Goal: Use online tool/utility: Utilize a website feature to perform a specific function

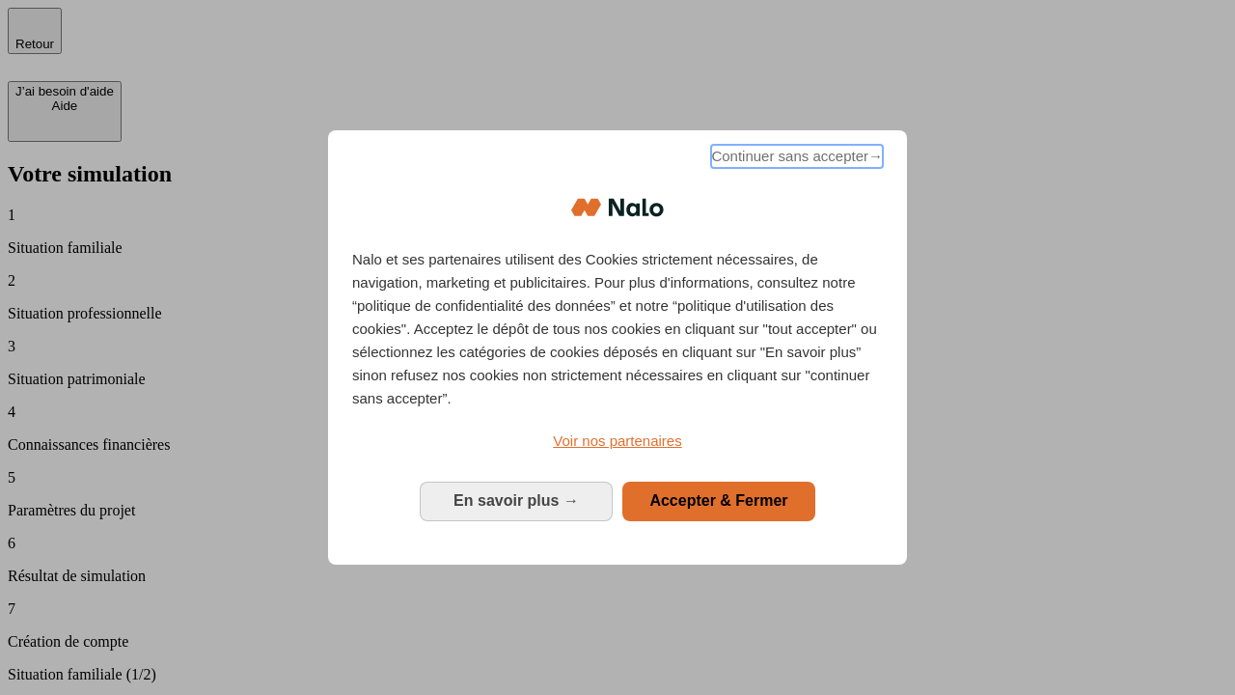
click at [795, 159] on span "Continuer sans accepter →" at bounding box center [797, 156] width 172 height 23
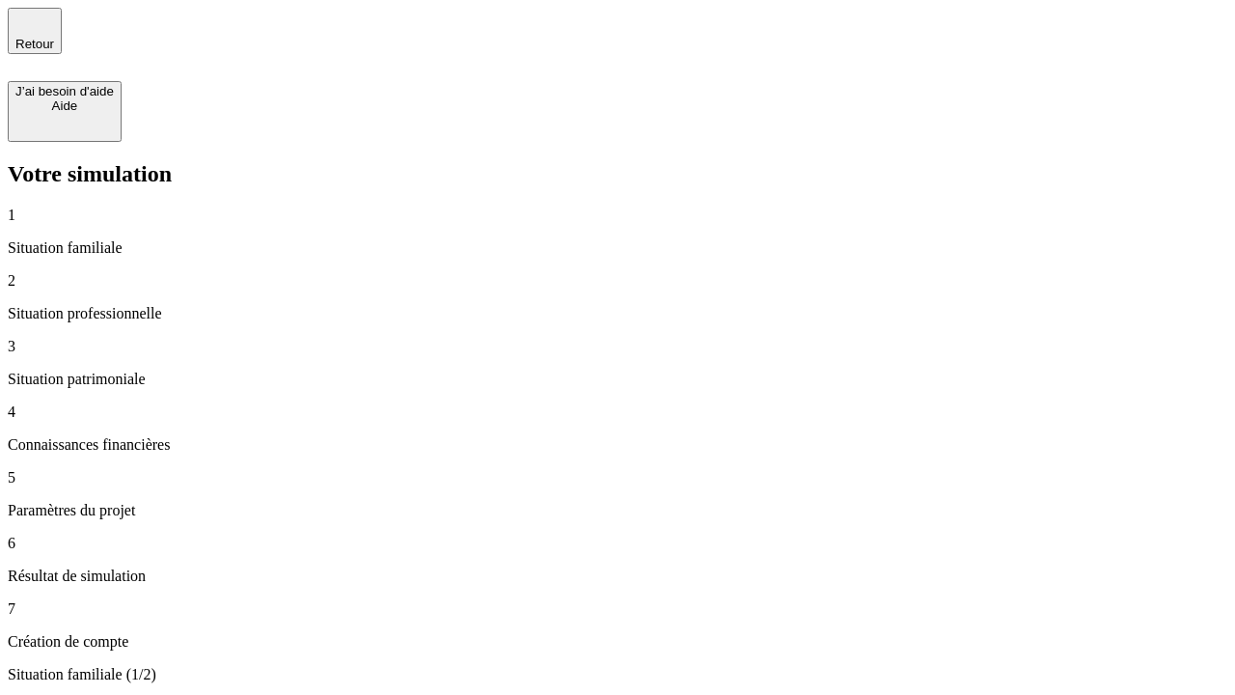
type input "30 000"
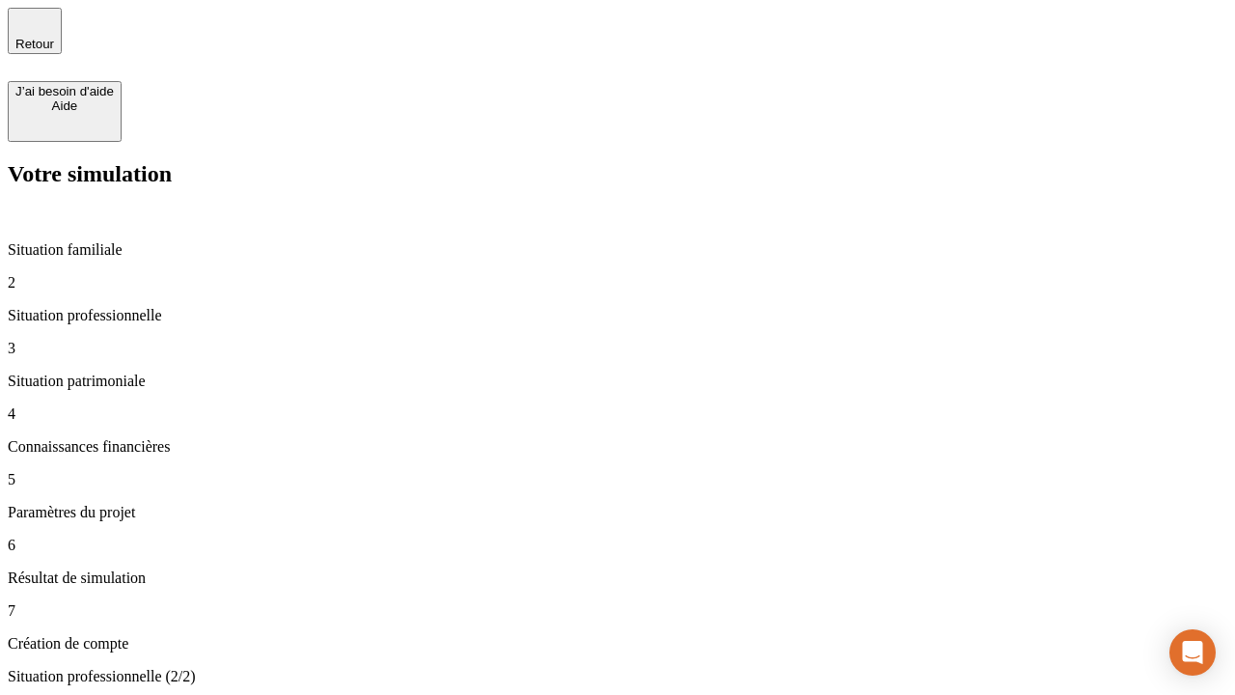
type input "1 000"
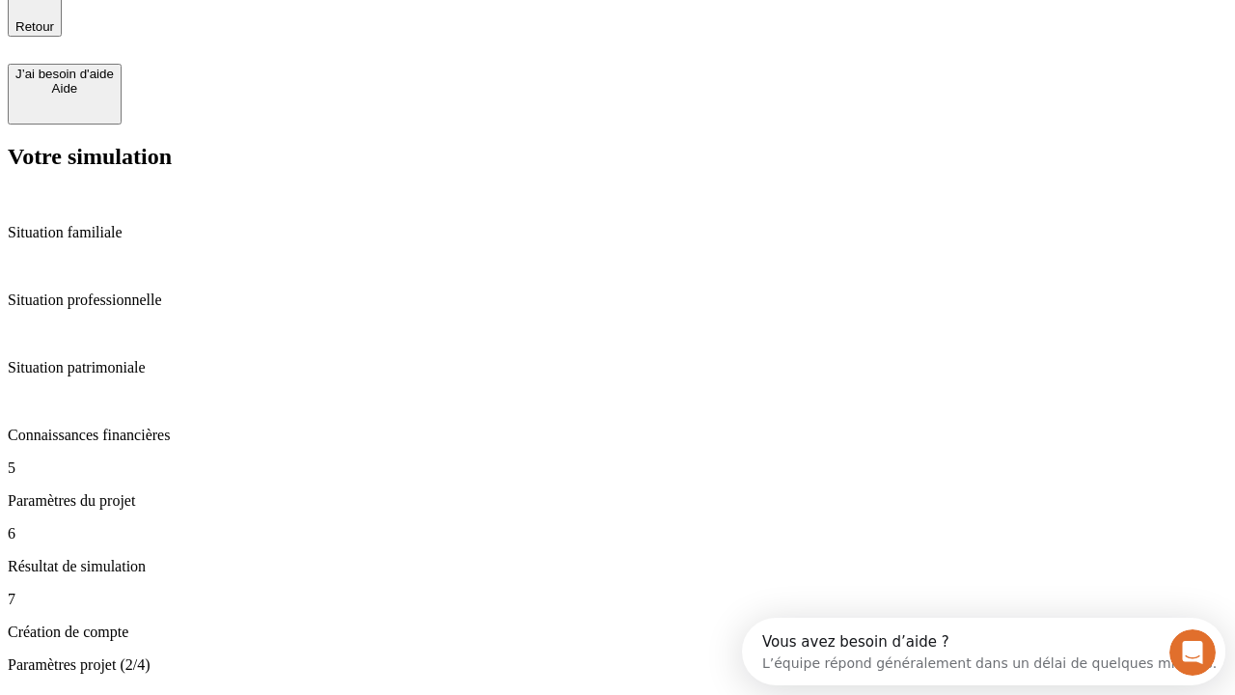
type input "65"
type input "5 000"
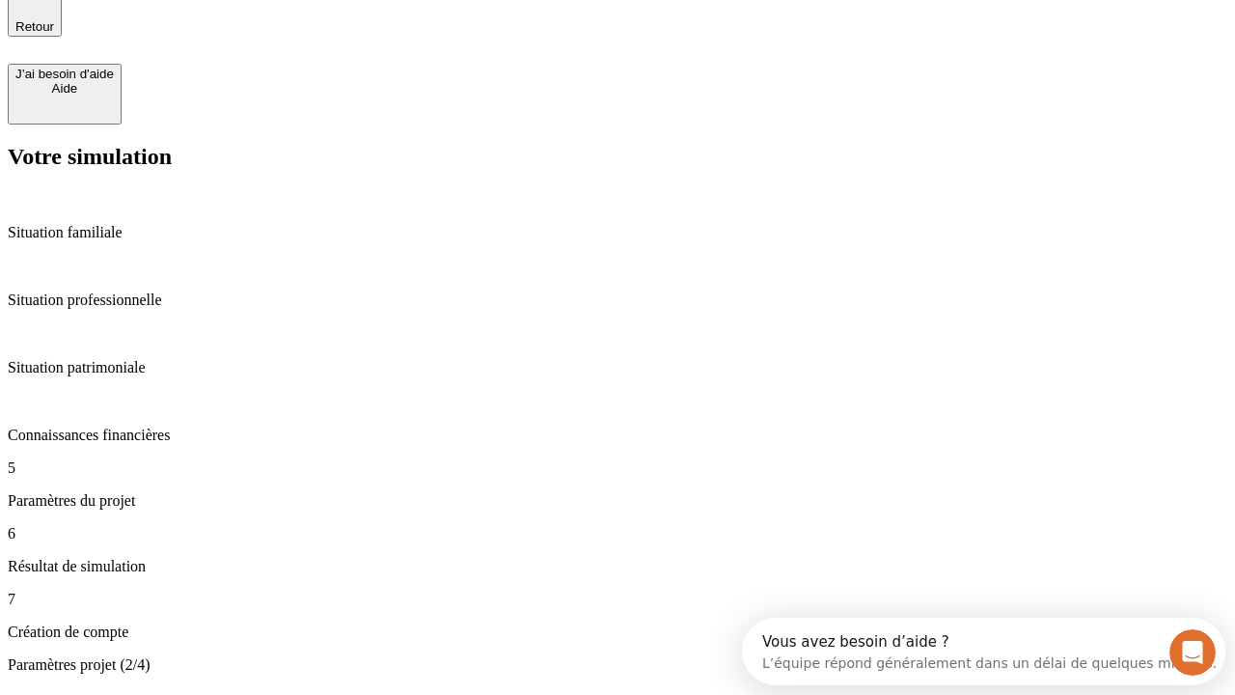
type input "640"
